Goal: Task Accomplishment & Management: Manage account settings

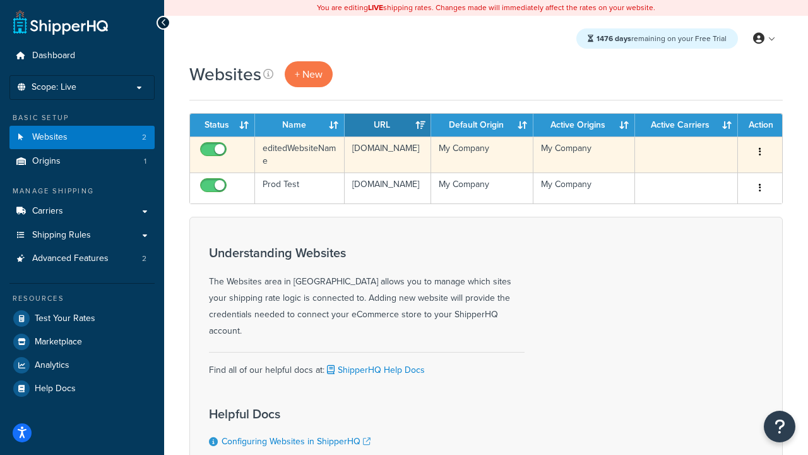
click at [759, 152] on icon "button" at bounding box center [760, 151] width 3 height 9
click at [0, 0] on link "Delete" at bounding box center [0, 0] width 0 height 0
